Goal: Contribute content: Add original content to the website for others to see

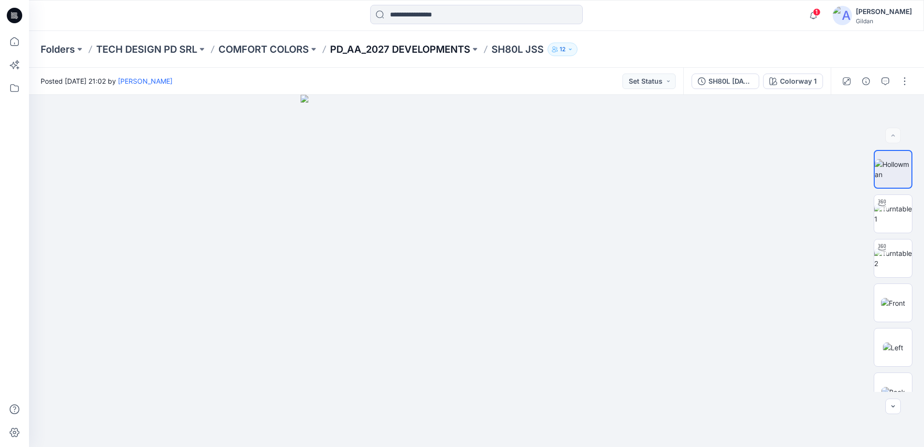
click at [415, 46] on p "PD_AA_2027 DEVELOPMENTS" at bounding box center [400, 50] width 140 height 14
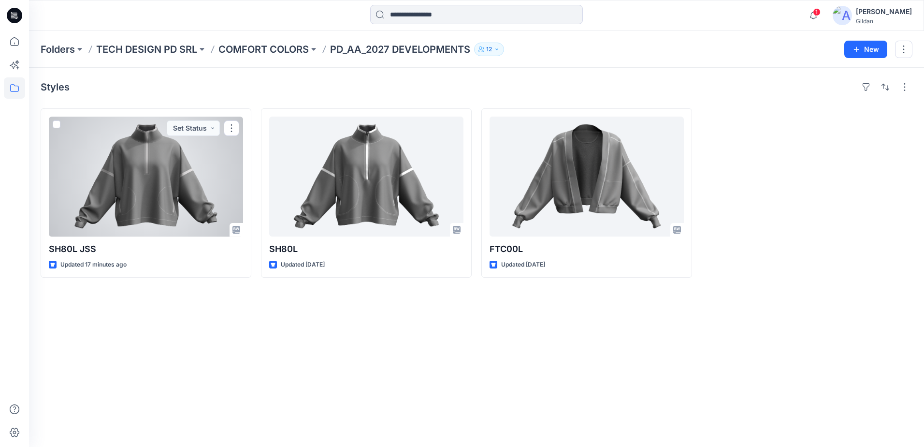
click at [151, 203] on div at bounding box center [146, 177] width 194 height 120
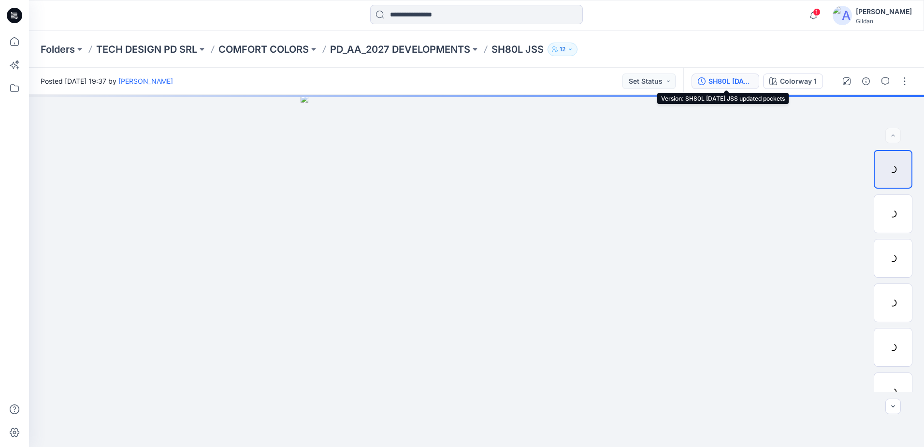
click at [733, 80] on div "SH80L [DATE] JSS updated pockets" at bounding box center [731, 81] width 44 height 11
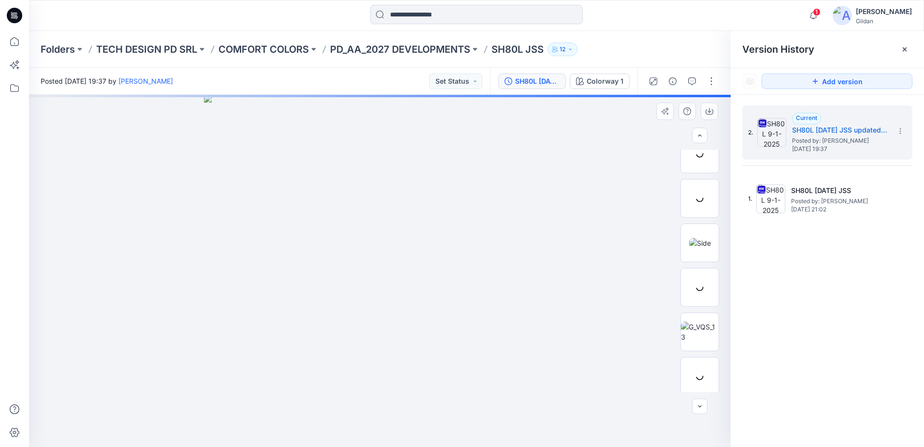
scroll to position [197, 0]
click at [715, 82] on button "button" at bounding box center [711, 80] width 15 height 15
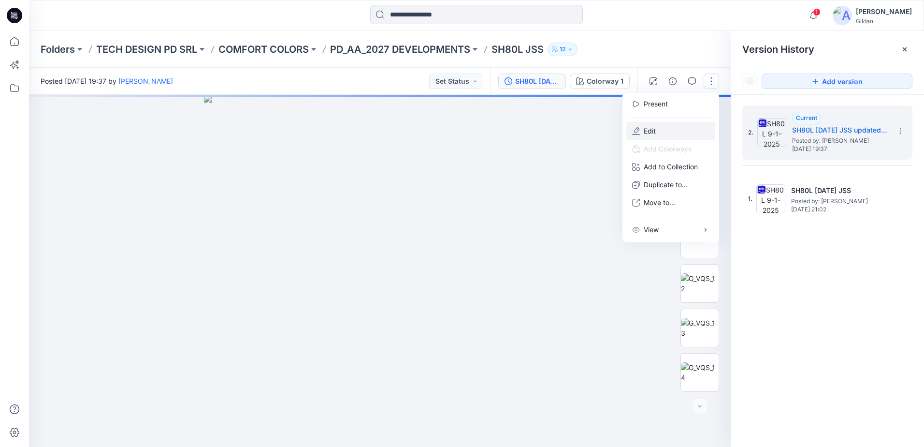
click at [654, 128] on p "Edit" at bounding box center [650, 131] width 12 height 10
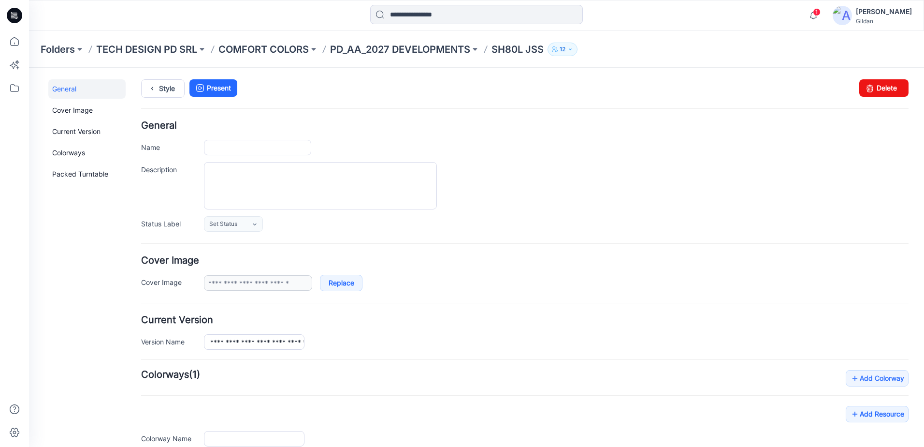
type input "*********"
type input "**********"
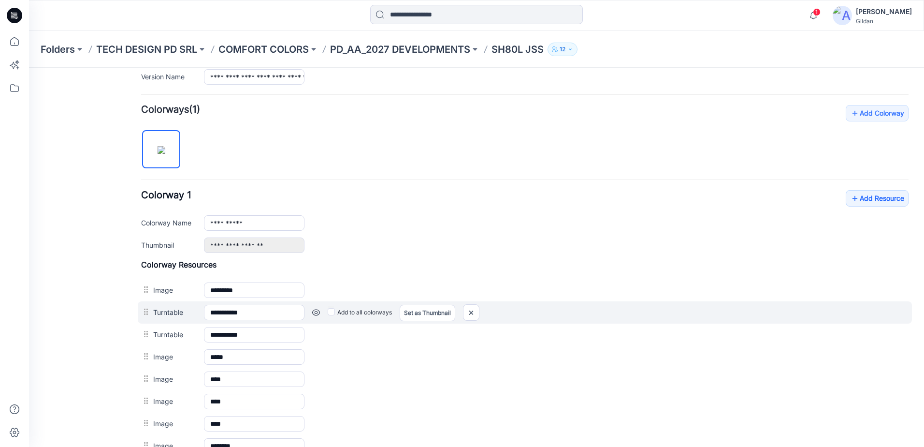
scroll to position [338, 0]
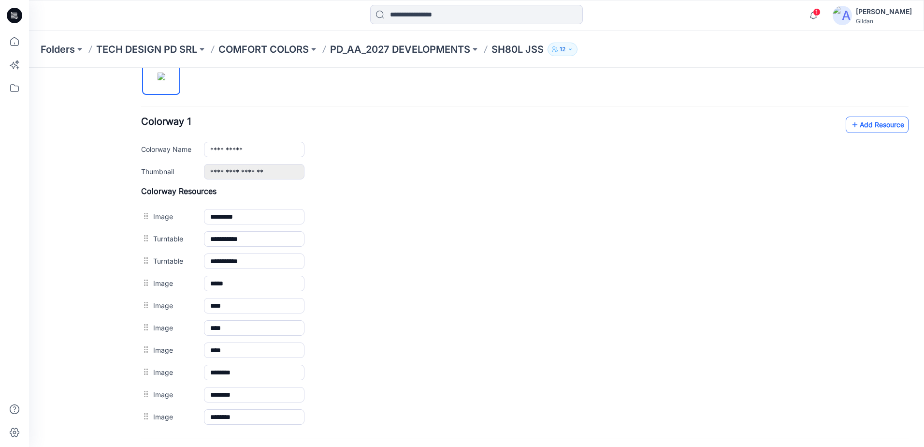
click at [857, 123] on link "Add Resource" at bounding box center [877, 125] width 63 height 16
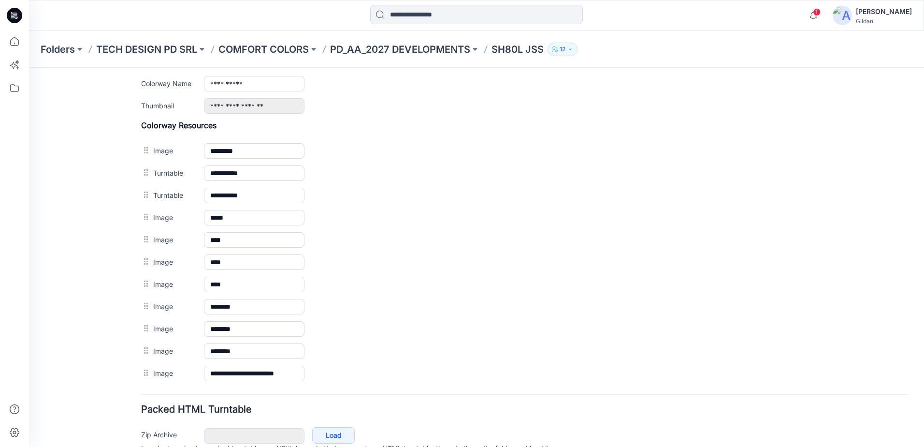
scroll to position [387, 0]
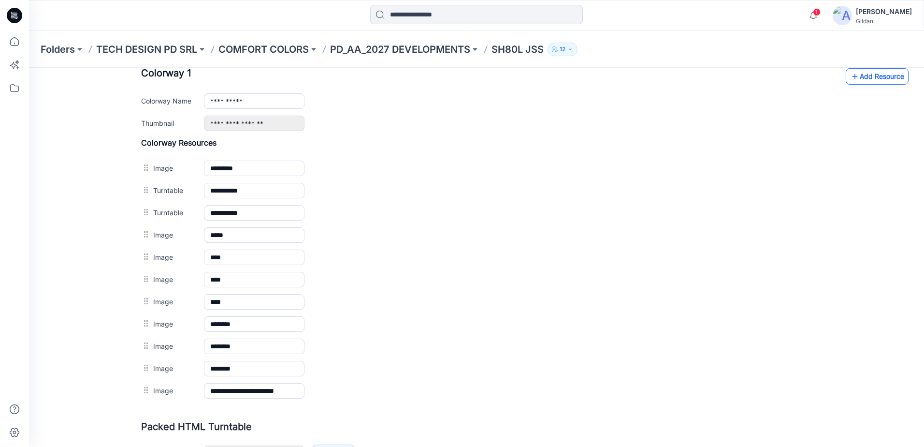
click at [867, 77] on link "Add Resource" at bounding box center [877, 76] width 63 height 16
click at [864, 77] on link "Add Resource" at bounding box center [877, 76] width 63 height 16
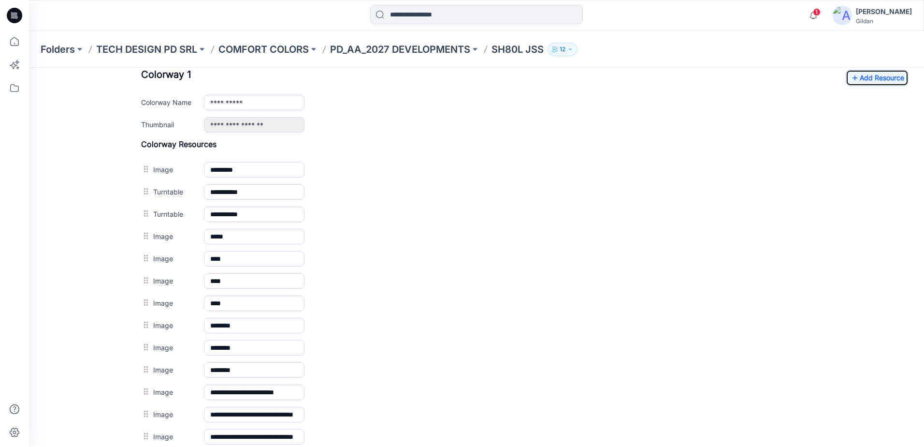
scroll to position [338, 0]
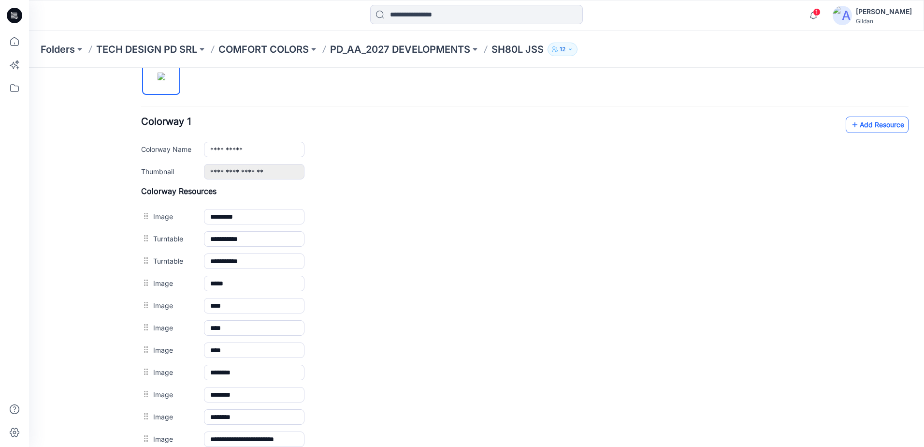
click at [854, 125] on link "Add Resource" at bounding box center [877, 125] width 63 height 16
